Goal: Use online tool/utility: Utilize a website feature to perform a specific function

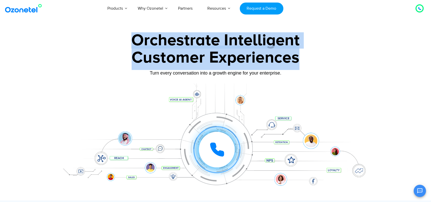
drag, startPoint x: 134, startPoint y: 38, endPoint x: 312, endPoint y: 60, distance: 179.0
click at [312, 60] on div "Orchestrate Intelligent Customer Experiences Turn every conversation into a gro…" at bounding box center [215, 116] width 319 height 168
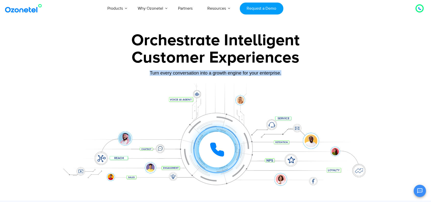
drag, startPoint x: 149, startPoint y: 72, endPoint x: 304, endPoint y: 73, distance: 155.0
click at [290, 75] on div "Turn every conversation into a growth engine for your enterprise." at bounding box center [215, 73] width 319 height 6
click at [304, 73] on div "Turn every conversation into a growth engine for your enterprise." at bounding box center [215, 73] width 319 height 6
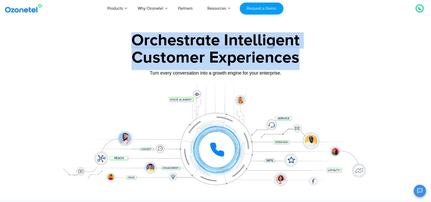
drag, startPoint x: 132, startPoint y: 41, endPoint x: 305, endPoint y: 51, distance: 172.7
click at [305, 51] on div "Orchestrate Intelligent Customer Experiences Turn every conversation into a gro…" at bounding box center [215, 116] width 319 height 168
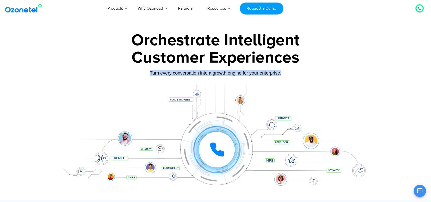
drag, startPoint x: 149, startPoint y: 74, endPoint x: 289, endPoint y: 72, distance: 140.0
click at [289, 72] on div "Turn every conversation into a growth engine for your enterprise." at bounding box center [215, 73] width 319 height 6
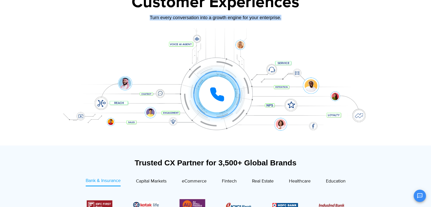
scroll to position [57, 0]
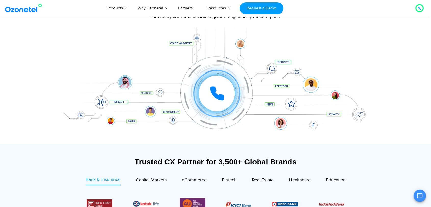
click at [218, 89] on icon at bounding box center [216, 93] width 15 height 15
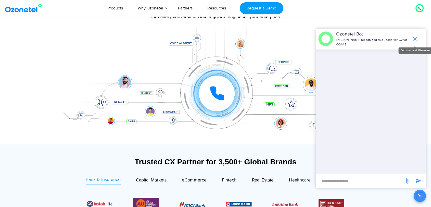
click at [412, 38] on icon "end chat or minimize" at bounding box center [415, 39] width 6 height 6
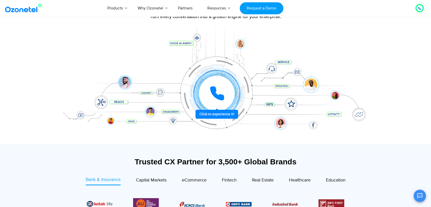
click at [214, 90] on icon at bounding box center [217, 93] width 13 height 13
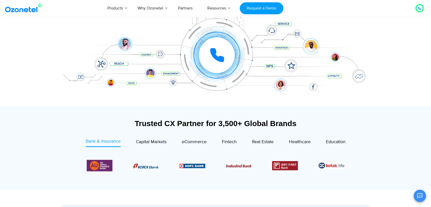
scroll to position [85, 0]
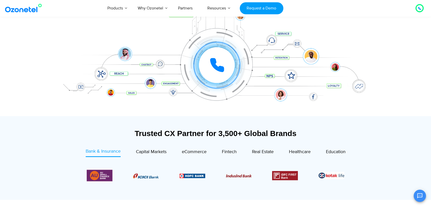
click at [122, 54] on div "Click to experience it! Call ended 1 2 3 4 5 6 7 8 9 # 0" at bounding box center [217, 55] width 316 height 20
click at [126, 54] on div "Click to experience it! Call ended 1 2 3 4 5 6 7 8 9 # 0" at bounding box center [217, 55] width 316 height 20
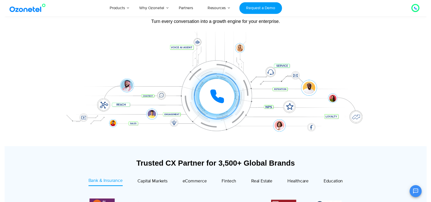
scroll to position [28, 0]
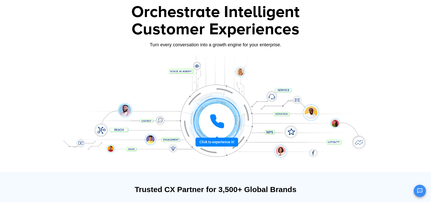
click at [223, 141] on div at bounding box center [216, 121] width 39 height 39
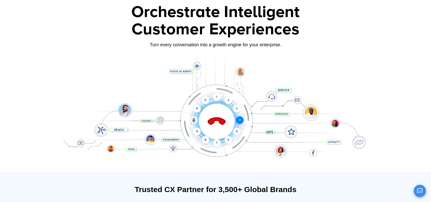
click at [240, 120] on div "4" at bounding box center [240, 120] width 8 height 8
drag, startPoint x: 236, startPoint y: 109, endPoint x: 236, endPoint y: 141, distance: 32.4
click at [235, 149] on div "Click to end call Call connected 1 2 3 4 5 6 7 8 9 # 0" at bounding box center [215, 111] width 319 height 87
click at [228, 100] on div "2" at bounding box center [228, 101] width 8 height 8
click at [229, 100] on div "2" at bounding box center [228, 101] width 8 height 8
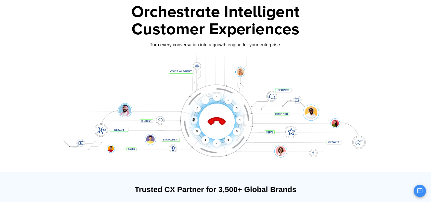
click at [220, 121] on icon at bounding box center [217, 122] width 18 height 18
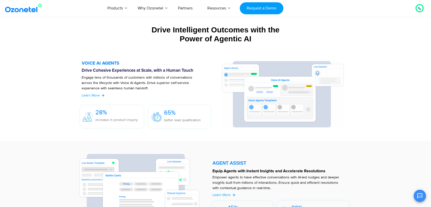
scroll to position [651, 0]
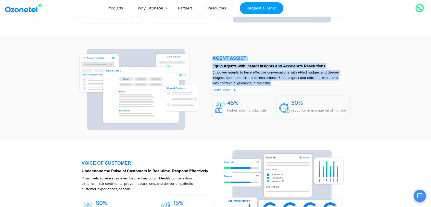
drag, startPoint x: 212, startPoint y: 66, endPoint x: 278, endPoint y: 84, distance: 68.5
click at [278, 84] on div "AGENT ASSIST Equip Agents with Instant Insights and Accelerate Resolutions Empo…" at bounding box center [282, 87] width 145 height 83
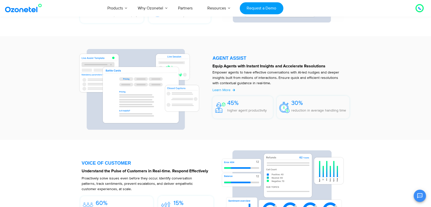
click at [391, 89] on section "AGENT ASSIST Equip Agents with Instant Insights and Accelerate Resolutions Empo…" at bounding box center [215, 88] width 431 height 104
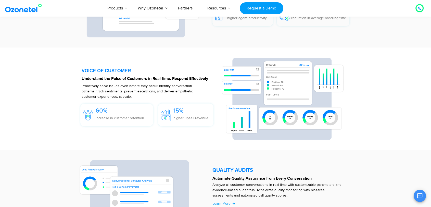
scroll to position [736, 0]
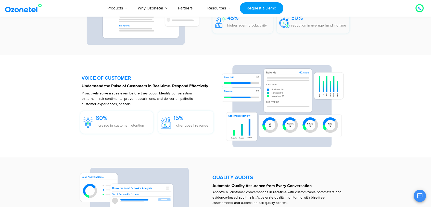
click at [244, 133] on img at bounding box center [282, 106] width 123 height 82
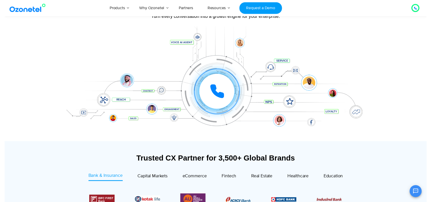
scroll to position [0, 0]
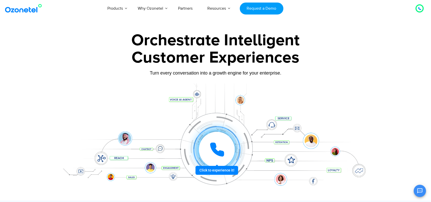
click at [214, 150] on icon at bounding box center [217, 150] width 13 height 13
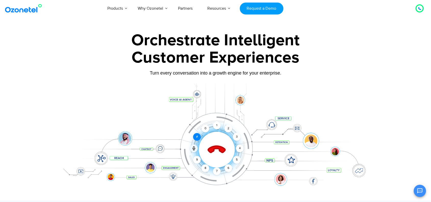
click at [197, 137] on div "#" at bounding box center [197, 137] width 8 height 8
click at [204, 127] on div "0" at bounding box center [205, 129] width 8 height 8
click at [206, 128] on div "0" at bounding box center [205, 129] width 8 height 8
click at [217, 127] on div "1" at bounding box center [217, 126] width 8 height 8
click at [217, 126] on div "1" at bounding box center [217, 126] width 8 height 8
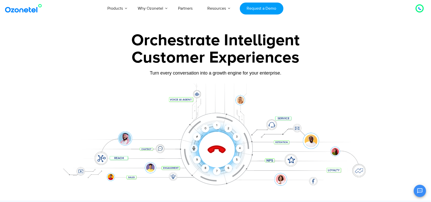
click at [220, 149] on icon at bounding box center [217, 150] width 18 height 18
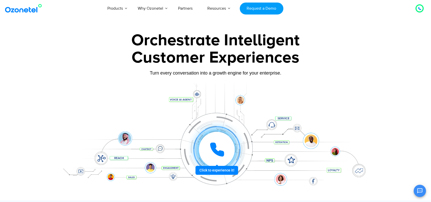
click at [216, 151] on icon at bounding box center [217, 150] width 13 height 13
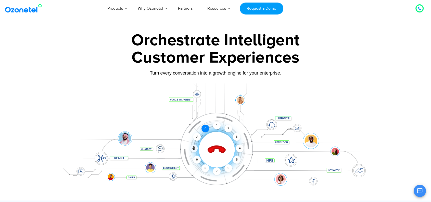
click at [207, 128] on div "0" at bounding box center [205, 129] width 8 height 8
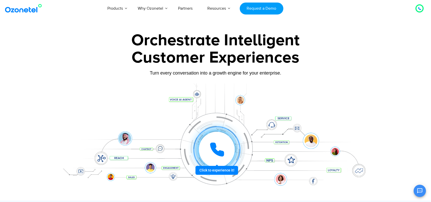
click at [219, 153] on icon at bounding box center [217, 150] width 13 height 13
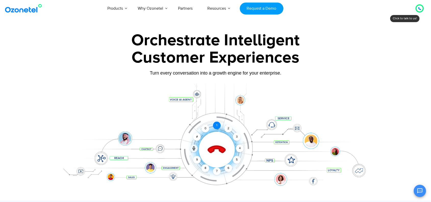
click at [218, 123] on div "1" at bounding box center [217, 126] width 8 height 8
click at [227, 128] on div "2" at bounding box center [228, 129] width 8 height 8
click at [227, 129] on div "2" at bounding box center [228, 129] width 8 height 8
click at [238, 138] on div "3" at bounding box center [237, 137] width 8 height 8
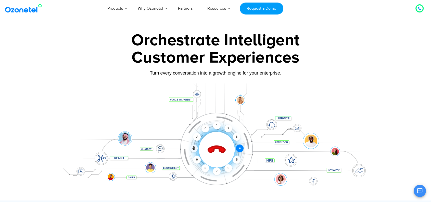
click at [240, 147] on div "4" at bounding box center [240, 149] width 8 height 8
click at [239, 161] on div "5" at bounding box center [237, 160] width 8 height 8
click at [229, 169] on div "6" at bounding box center [228, 169] width 8 height 8
click at [216, 171] on div "7" at bounding box center [217, 172] width 8 height 8
click at [204, 170] on div "8" at bounding box center [205, 169] width 8 height 8
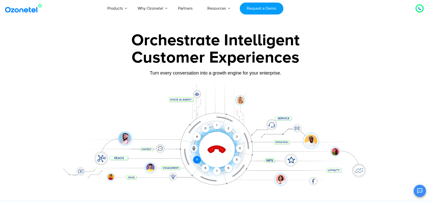
click at [199, 161] on div "9" at bounding box center [197, 160] width 8 height 8
click at [195, 148] on icon at bounding box center [194, 149] width 4 height 4
click at [196, 150] on div at bounding box center [194, 149] width 8 height 8
click at [193, 150] on icon at bounding box center [193, 149] width 2 height 2
click at [194, 149] on icon at bounding box center [193, 149] width 2 height 2
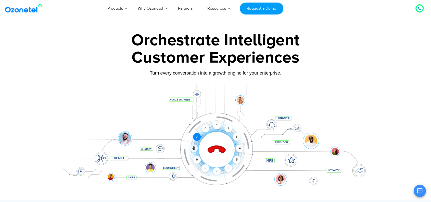
click at [195, 136] on div "#" at bounding box center [197, 137] width 8 height 8
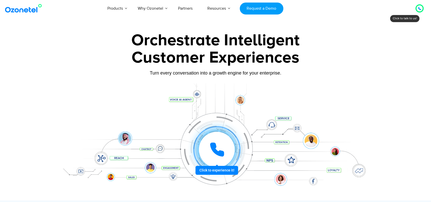
click at [218, 150] on icon at bounding box center [216, 149] width 15 height 15
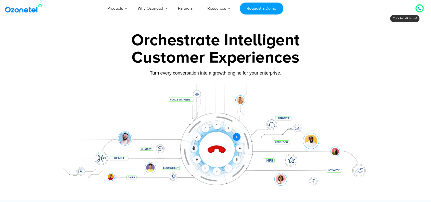
click at [235, 138] on div "3" at bounding box center [237, 137] width 8 height 8
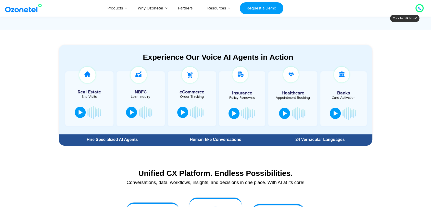
scroll to position [368, 0]
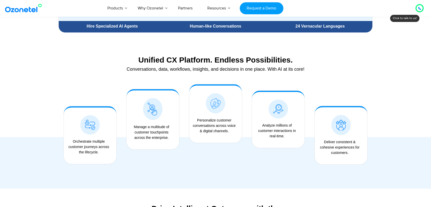
click at [421, 5] on div at bounding box center [419, 8] width 8 height 8
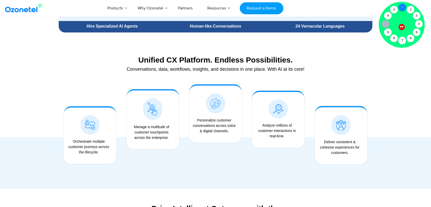
click at [400, 7] on div "1" at bounding box center [402, 8] width 8 height 8
